Goal: Book appointment/travel/reservation

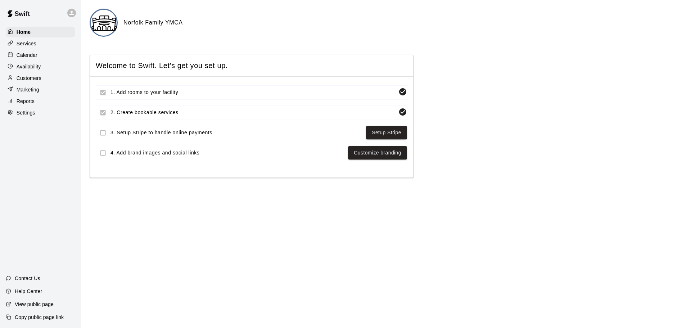
click at [41, 53] on div "Calendar" at bounding box center [40, 55] width 69 height 11
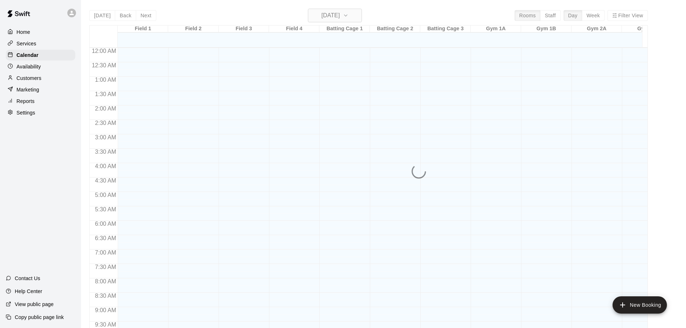
scroll to position [378, 0]
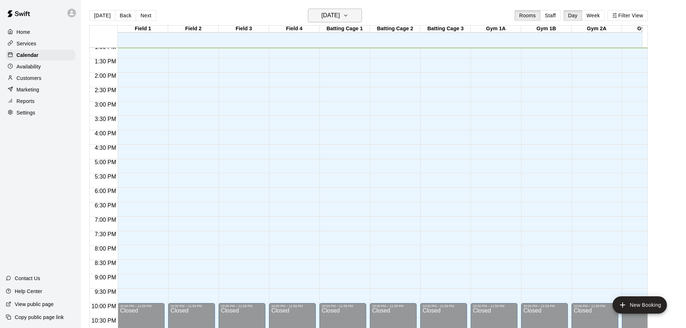
click at [340, 16] on h6 "[DATE]" at bounding box center [330, 15] width 18 height 10
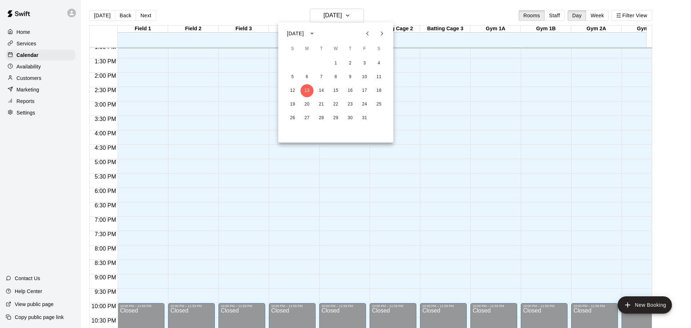
click at [383, 33] on icon "Next month" at bounding box center [382, 33] width 3 height 4
drag, startPoint x: 288, startPoint y: 87, endPoint x: 339, endPoint y: 145, distance: 77.1
click at [288, 87] on button "9" at bounding box center [292, 90] width 13 height 13
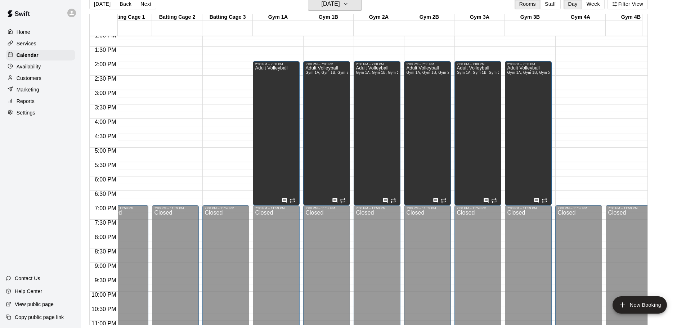
scroll to position [0, 0]
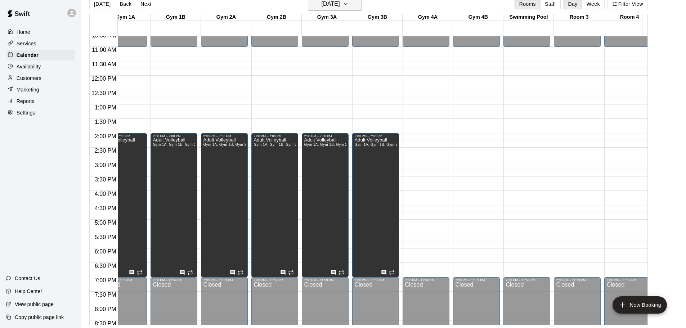
click at [353, 7] on button "[DATE]" at bounding box center [335, 4] width 54 height 14
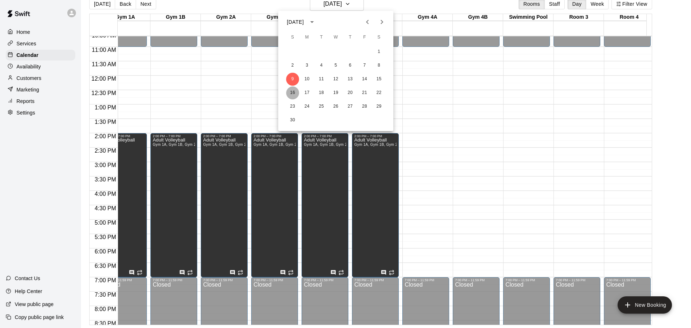
click at [292, 95] on button "16" at bounding box center [292, 92] width 13 height 13
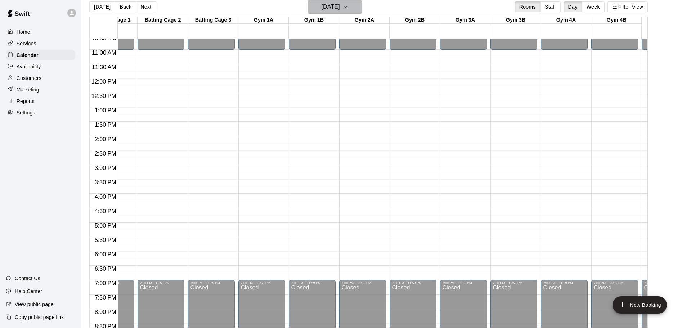
click at [340, 3] on h6 "[DATE]" at bounding box center [330, 7] width 18 height 10
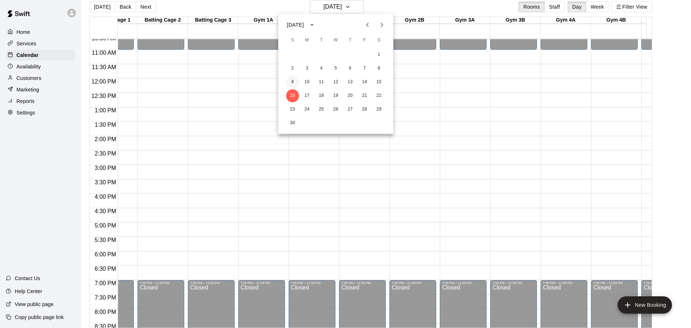
click at [295, 80] on button "9" at bounding box center [292, 82] width 13 height 13
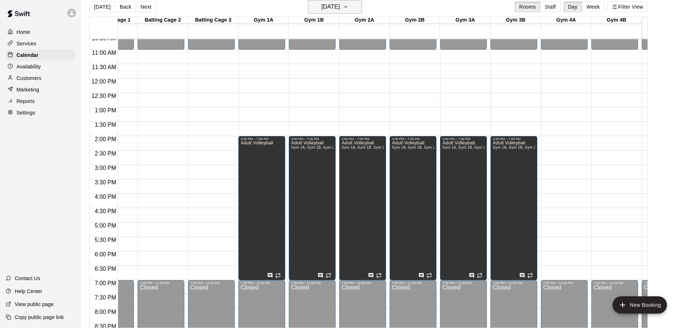
click at [340, 3] on h6 "[DATE]" at bounding box center [330, 7] width 18 height 10
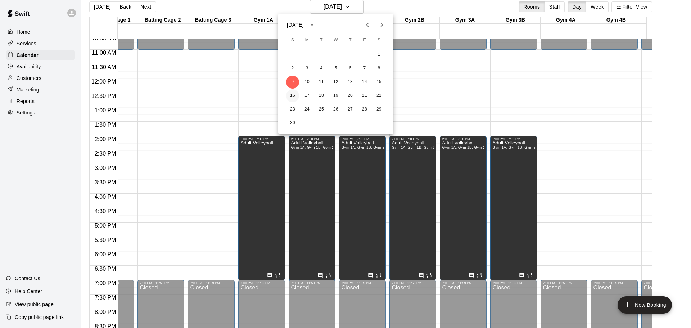
click at [295, 99] on button "16" at bounding box center [292, 95] width 13 height 13
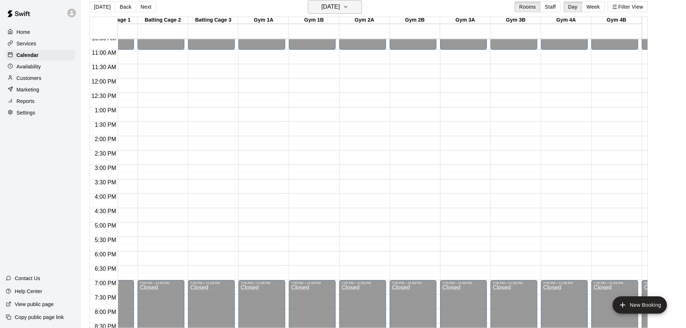
click at [326, 8] on h6 "[DATE]" at bounding box center [330, 7] width 18 height 10
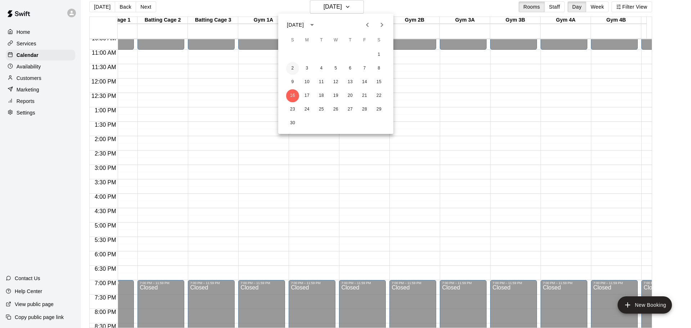
click at [297, 68] on button "2" at bounding box center [292, 68] width 13 height 13
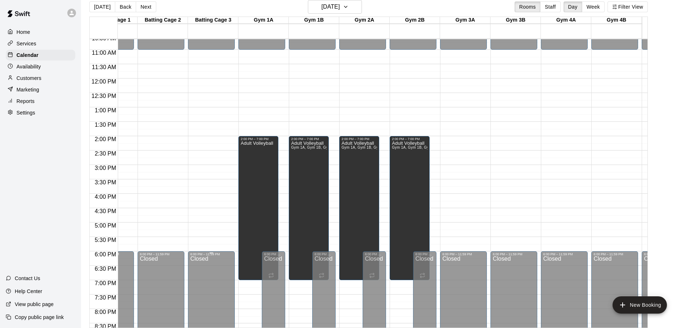
drag, startPoint x: 205, startPoint y: 275, endPoint x: 286, endPoint y: 60, distance: 229.5
click at [340, 7] on h6 "[DATE]" at bounding box center [330, 7] width 18 height 10
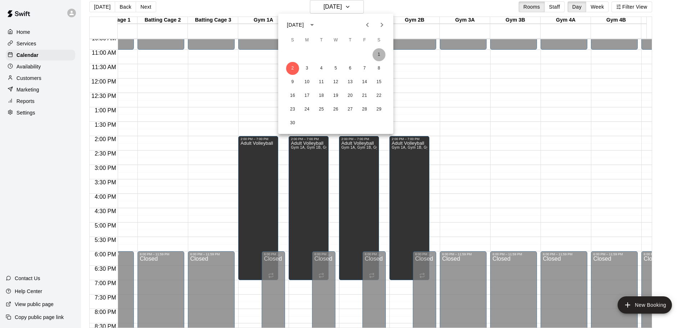
click at [380, 50] on button "1" at bounding box center [378, 54] width 13 height 13
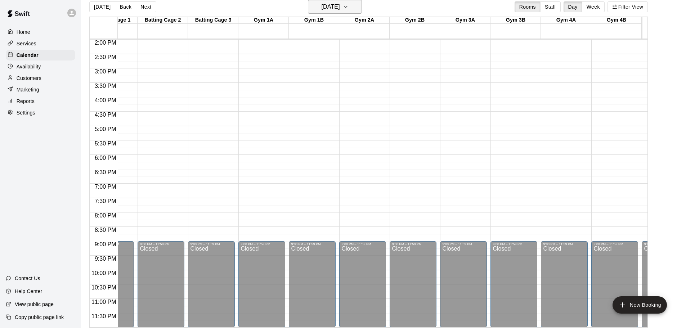
click at [340, 7] on h6 "[DATE]" at bounding box center [330, 7] width 18 height 10
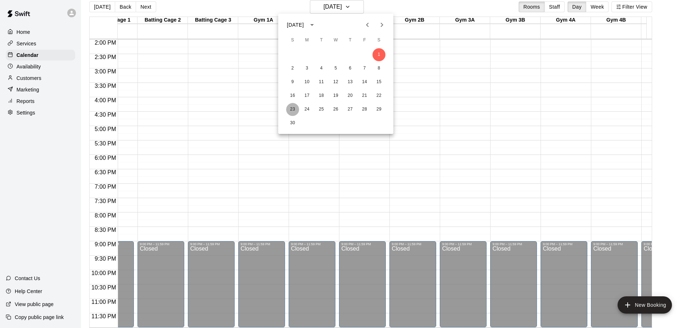
click at [292, 111] on button "23" at bounding box center [292, 109] width 13 height 13
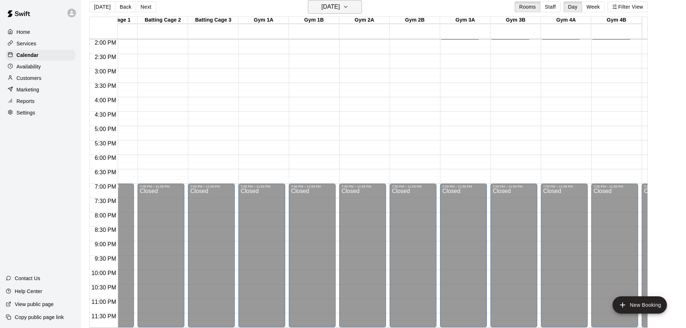
click at [325, 7] on h6 "[DATE]" at bounding box center [330, 7] width 18 height 10
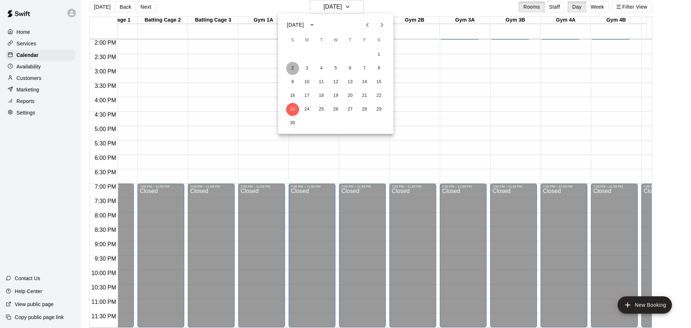
click at [293, 70] on button "2" at bounding box center [292, 68] width 13 height 13
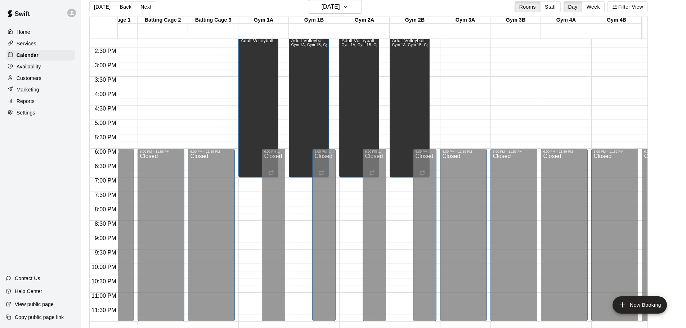
click at [374, 156] on div "Closed" at bounding box center [374, 238] width 19 height 170
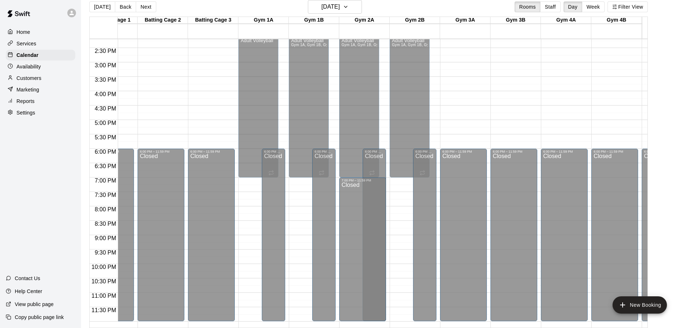
drag, startPoint x: 375, startPoint y: 151, endPoint x: 375, endPoint y: 181, distance: 29.9
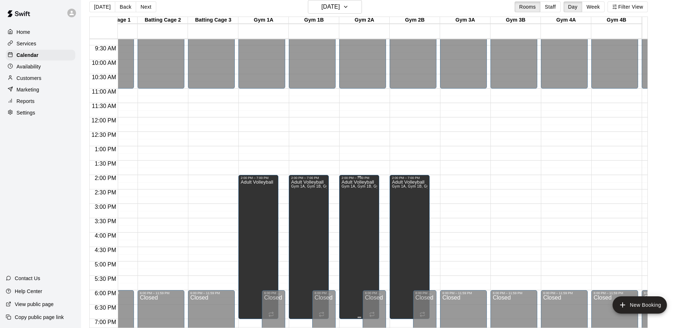
scroll to position [265, 232]
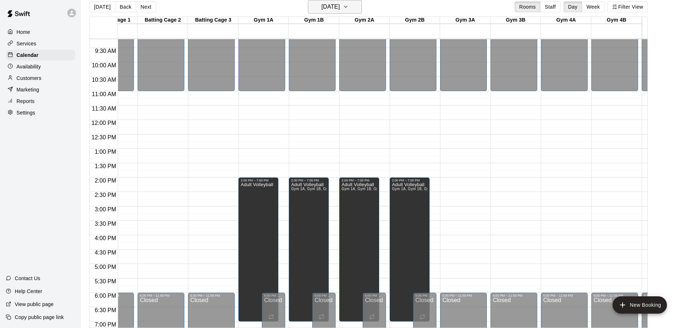
click at [340, 6] on h6 "[DATE]" at bounding box center [330, 7] width 18 height 10
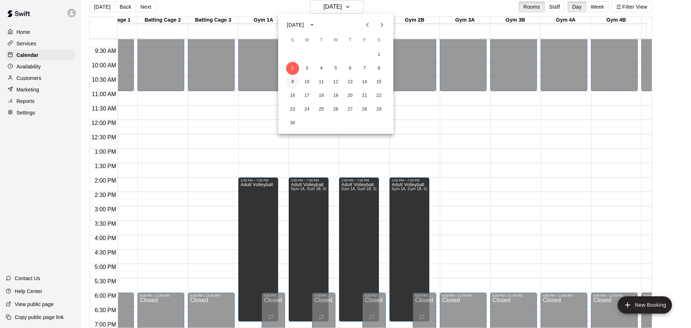
click at [292, 82] on button "9" at bounding box center [292, 82] width 13 height 13
